Goal: Contribute content: Contribute content

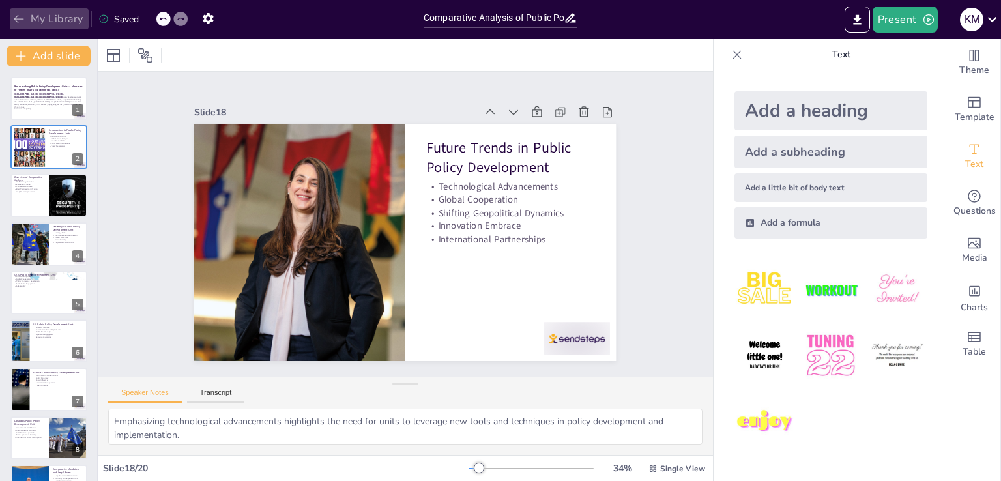
click at [11, 18] on button "My Library" at bounding box center [49, 18] width 79 height 21
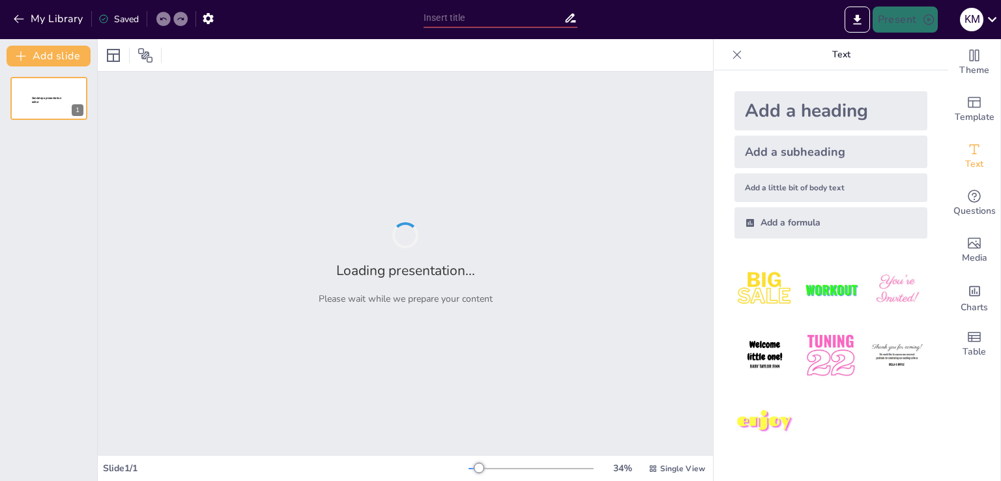
type input "Benchmarking Public Policy Development Units — Ministries of Foreign Affairs: Ge"
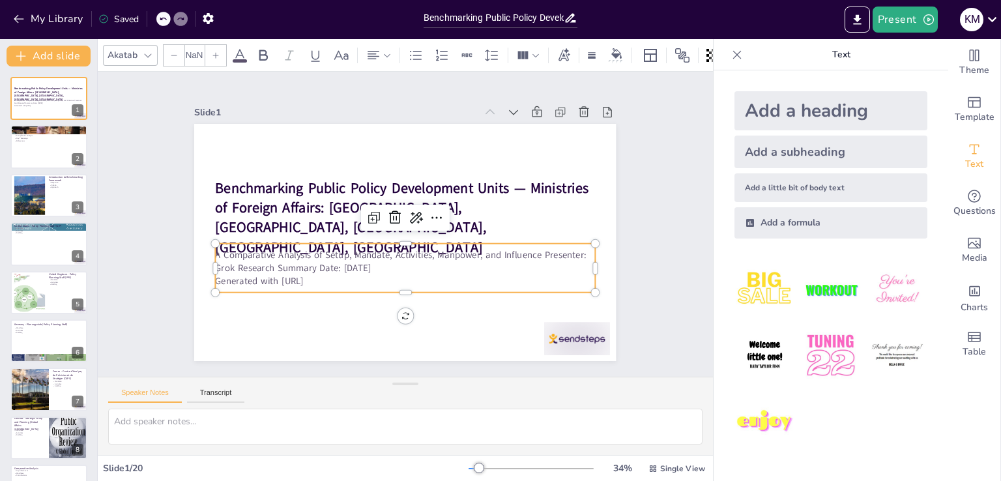
type input "32"
click at [444, 252] on p "A Comparative Analysis of Setup, Mandate, Activities, Manpower, and Influence P…" at bounding box center [401, 261] width 380 height 66
click at [325, 277] on p "Generated with [URL]" at bounding box center [399, 280] width 379 height 53
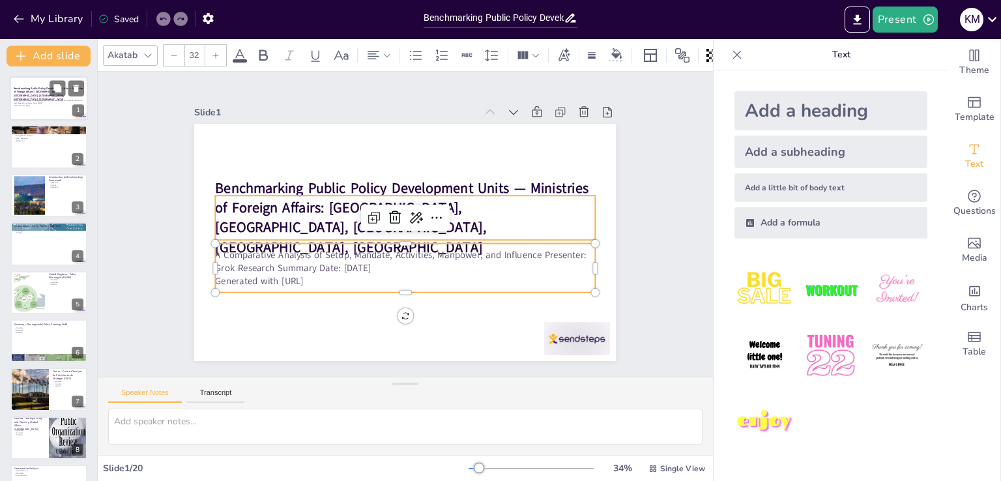
click at [42, 97] on div "Benchmarking Public Policy Development Units — Ministries of Foreign Affairs: […" at bounding box center [49, 94] width 70 height 8
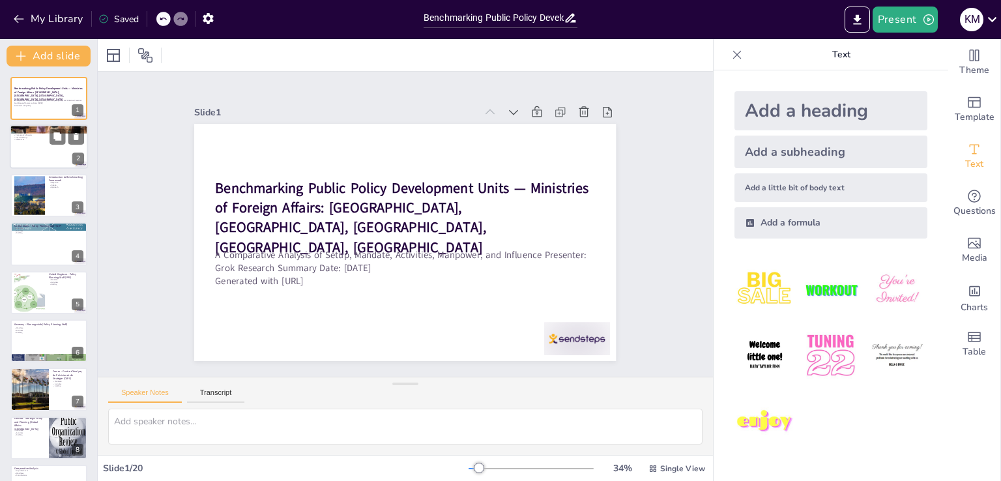
click at [31, 151] on div at bounding box center [49, 147] width 78 height 44
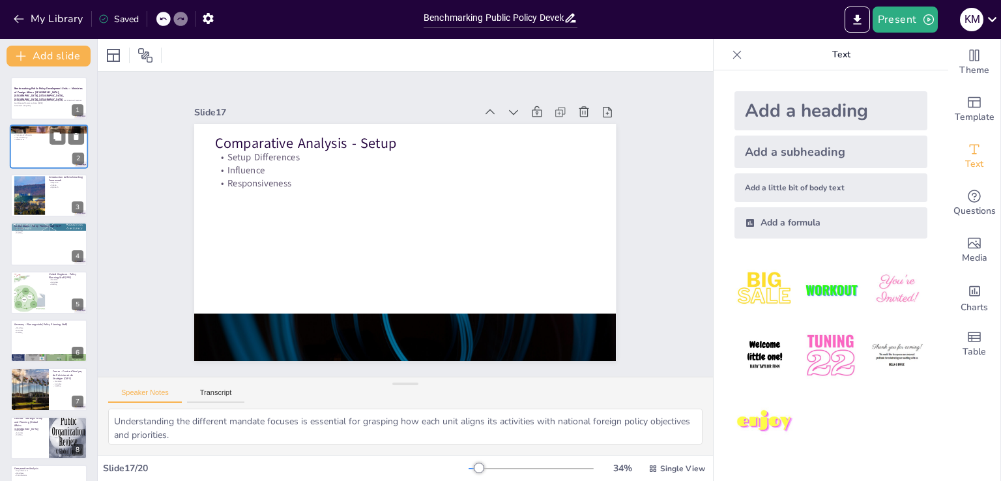
type textarea "Understanding the key deliverables produced by each unit is essential for asses…"
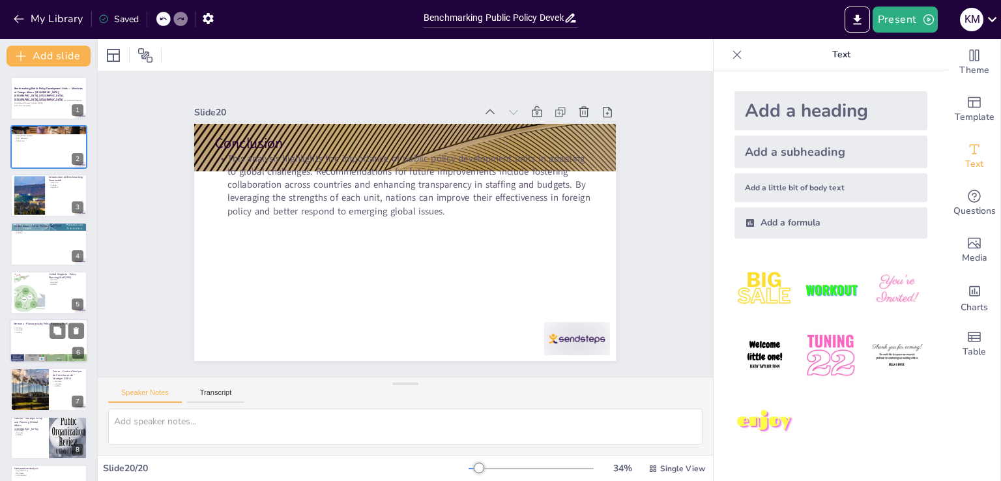
click at [55, 344] on div at bounding box center [49, 341] width 78 height 44
type textarea "The mandate of the Planungsstab highlights its focus on long-term strategic ana…"
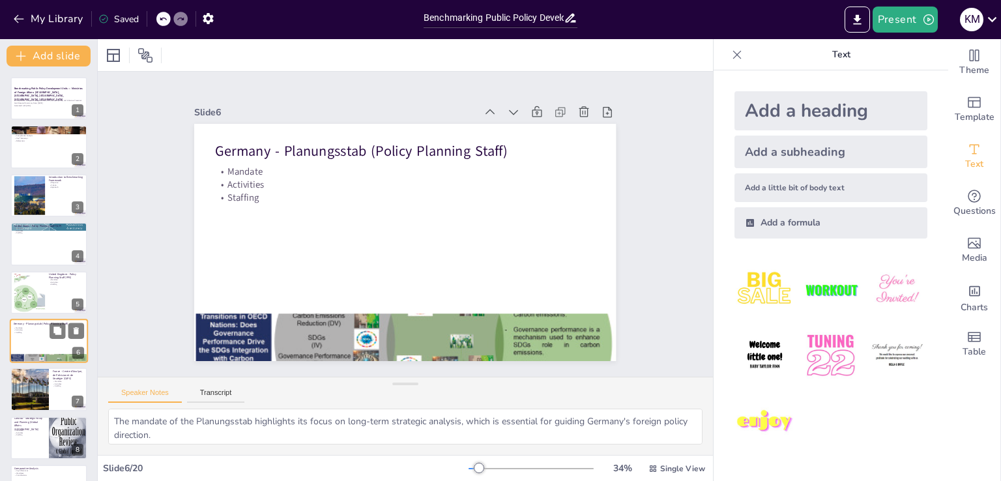
scroll to position [67, 0]
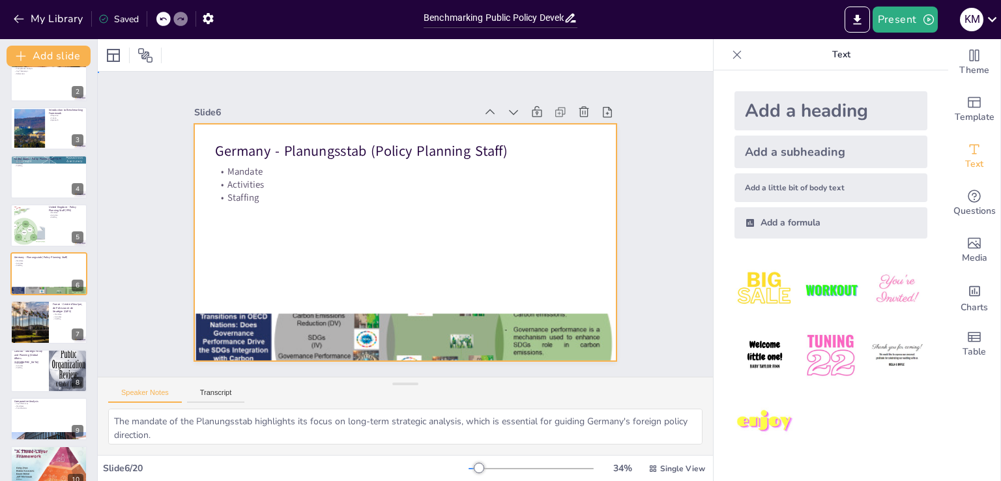
click at [295, 274] on div at bounding box center [405, 242] width 422 height 237
